Goal: Information Seeking & Learning: Learn about a topic

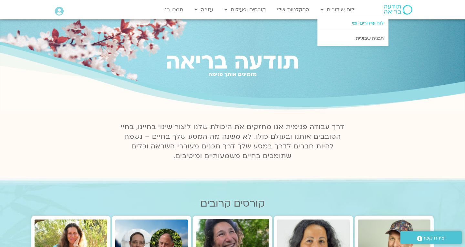
click at [362, 22] on link "לוח שידורים יומי" at bounding box center [352, 23] width 71 height 15
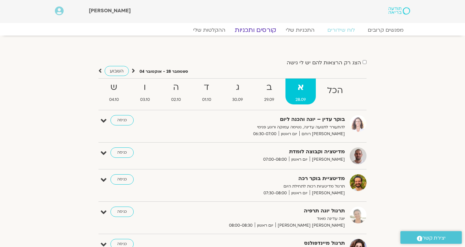
click at [261, 32] on link "קורסים ותכניות" at bounding box center [255, 30] width 57 height 8
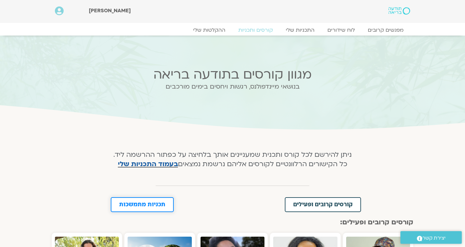
click at [148, 203] on span "תכניות מתמשכות" at bounding box center [142, 204] width 46 height 6
click at [299, 31] on link "התכניות שלי" at bounding box center [300, 30] width 50 height 8
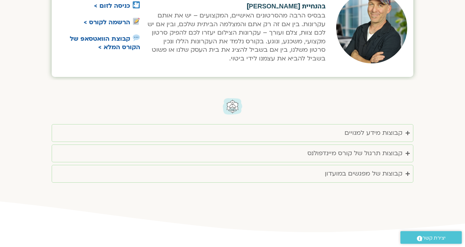
scroll to position [1007, 0]
click at [382, 168] on div "קבוצות של מפגשים במועדון" at bounding box center [363, 173] width 77 height 11
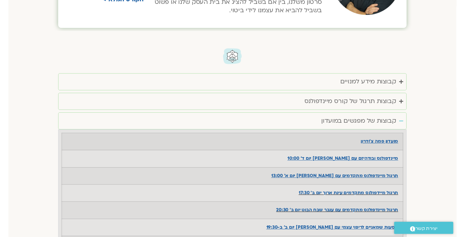
scroll to position [1055, 0]
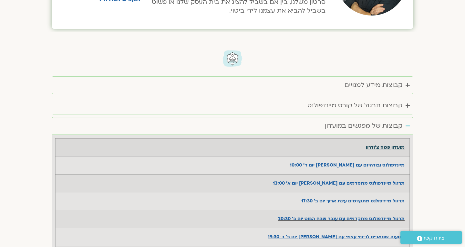
click at [384, 144] on u "מועדון פמה צ'ודרון" at bounding box center [385, 147] width 39 height 6
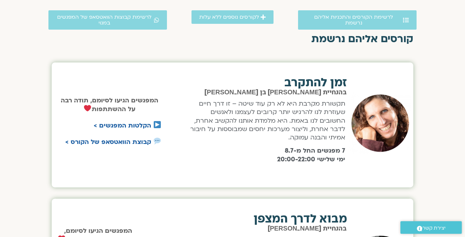
scroll to position [195, 0]
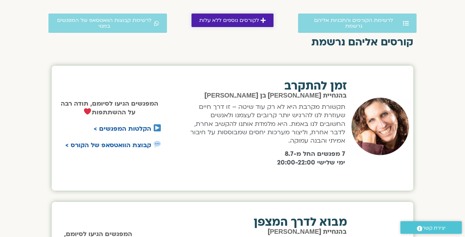
click at [249, 19] on span "לקורסים נוספים ללא עלות" at bounding box center [229, 20] width 60 height 6
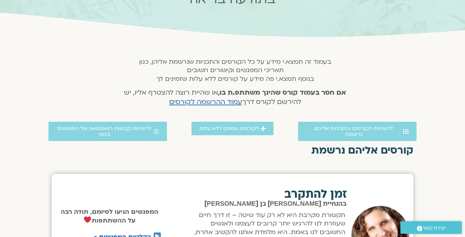
scroll to position [46, 0]
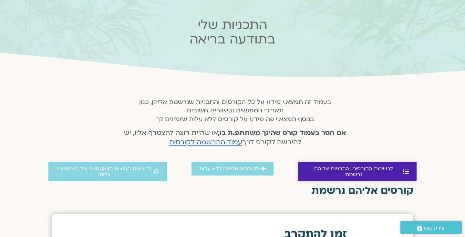
click at [318, 169] on span "לרשימת הקורסים והתכניות אליהם נרשמת" at bounding box center [354, 172] width 96 height 12
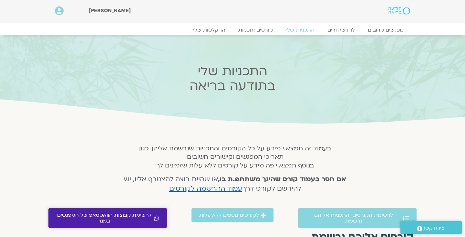
click at [115, 215] on span "לרשימת קבוצות הוואטסאפ של המפגשים במנוי" at bounding box center [104, 219] width 96 height 12
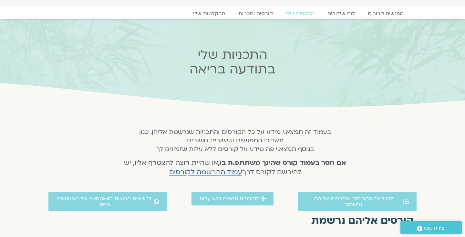
scroll to position [15, 0]
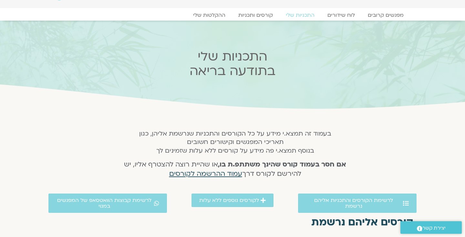
click at [204, 173] on span "עמוד ההרשמה לקורסים" at bounding box center [205, 173] width 73 height 9
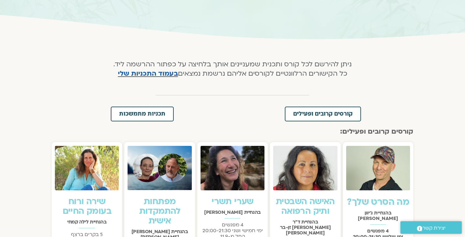
scroll to position [88, 0]
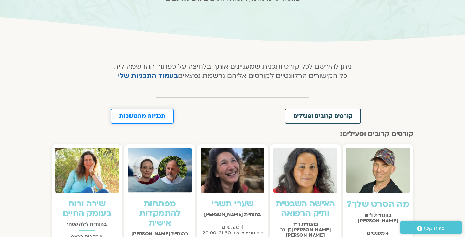
click at [139, 118] on span "תכניות מתמשכות" at bounding box center [142, 117] width 46 height 6
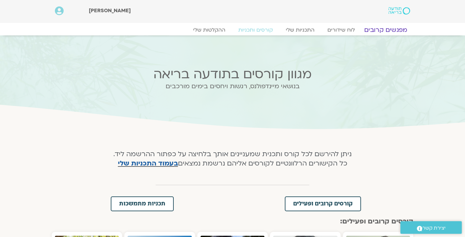
click at [393, 29] on link "מפגשים קרובים" at bounding box center [385, 30] width 58 height 8
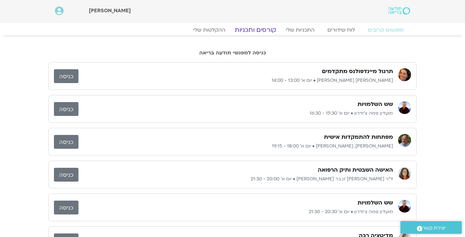
click at [250, 30] on link "קורסים ותכניות" at bounding box center [255, 30] width 57 height 8
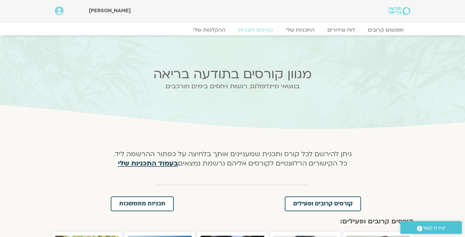
click at [168, 163] on link "בעמוד התכניות שלי" at bounding box center [148, 163] width 60 height 9
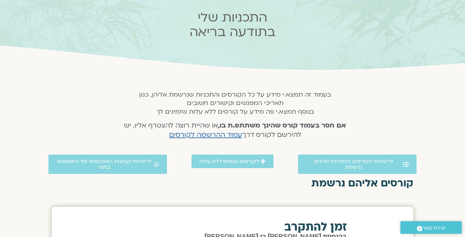
scroll to position [57, 0]
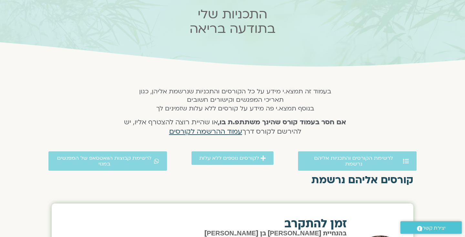
click at [210, 129] on span "עמוד ההרשמה לקורסים" at bounding box center [205, 131] width 73 height 9
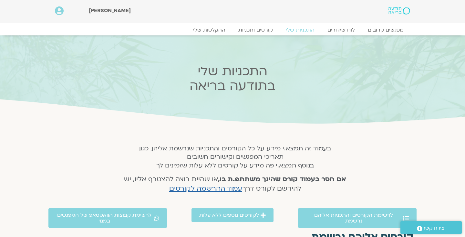
scroll to position [0, 0]
click at [384, 31] on link "מפגשים קרובים" at bounding box center [385, 30] width 58 height 8
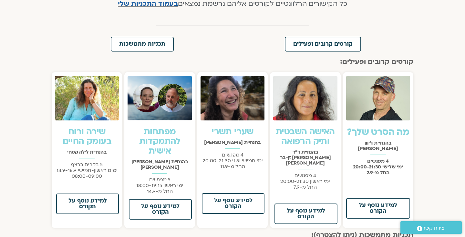
scroll to position [160, 0]
click at [153, 42] on span "תכניות מתמשכות" at bounding box center [142, 44] width 46 height 6
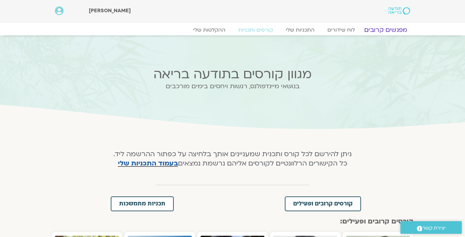
click at [375, 31] on link "מפגשים קרובים" at bounding box center [385, 30] width 58 height 8
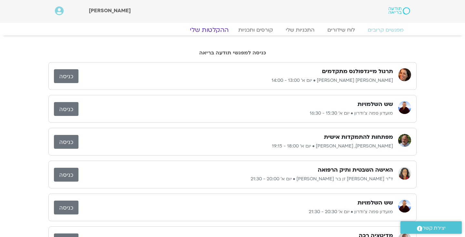
click at [220, 29] on link "ההקלטות שלי" at bounding box center [209, 30] width 54 height 8
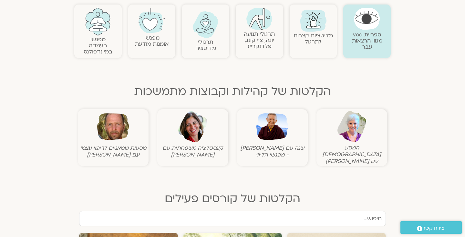
scroll to position [145, 0]
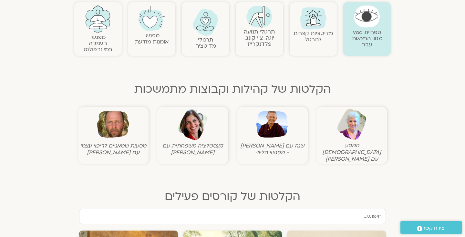
click at [274, 130] on img at bounding box center [272, 125] width 32 height 32
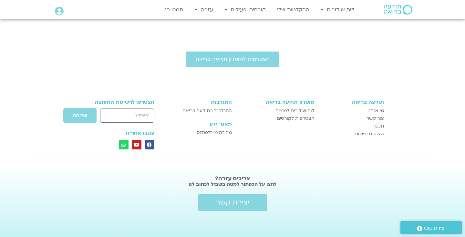
scroll to position [685, 0]
click at [179, 9] on link "תמכו בנו" at bounding box center [173, 10] width 26 height 12
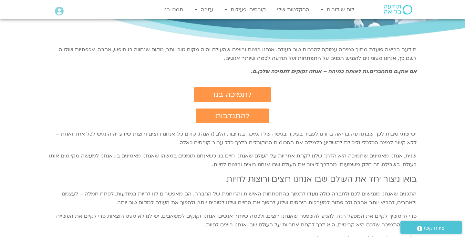
scroll to position [80, 0]
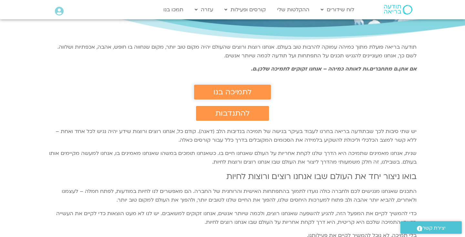
click at [230, 93] on span "לתמיכה בנו" at bounding box center [232, 92] width 38 height 8
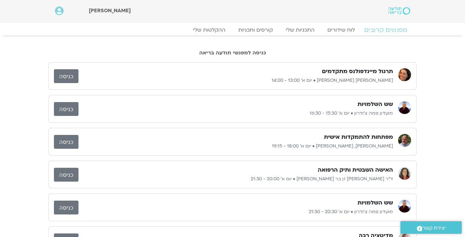
click at [384, 30] on link "מפגשים קרובים" at bounding box center [385, 30] width 58 height 8
click at [341, 30] on link "לוח שידורים" at bounding box center [341, 30] width 48 height 8
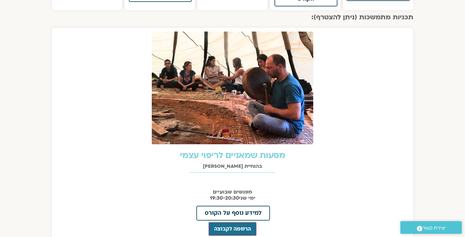
scroll to position [88, 0]
